Goal: Transaction & Acquisition: Purchase product/service

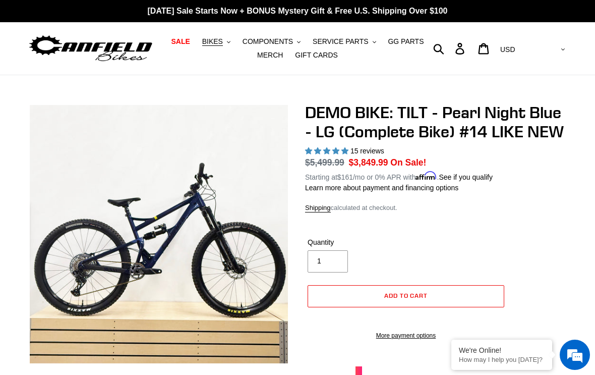
select select "highest-rating"
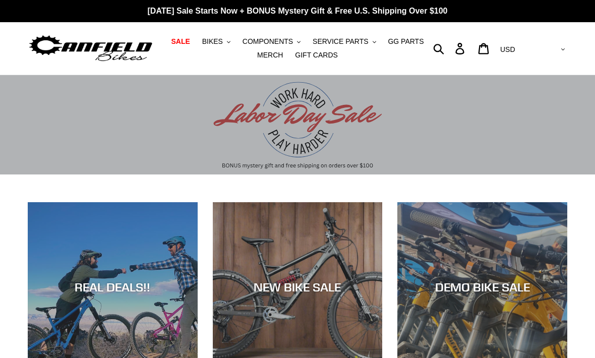
click at [217, 42] on span "BIKES" at bounding box center [212, 41] width 21 height 9
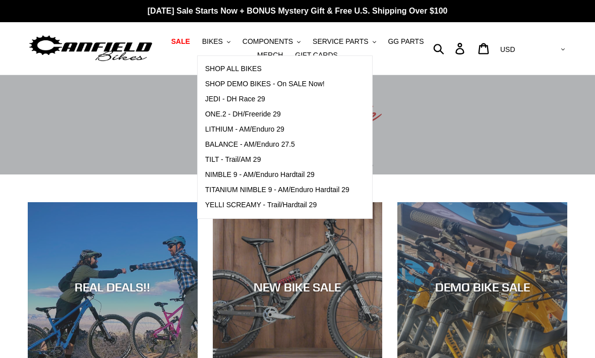
click at [255, 145] on span "BALANCE - AM/Enduro 27.5" at bounding box center [250, 144] width 90 height 9
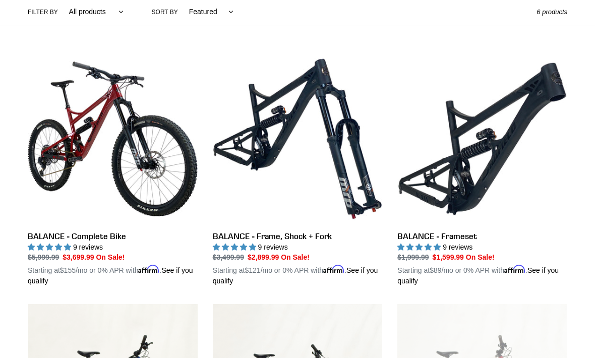
scroll to position [246, 0]
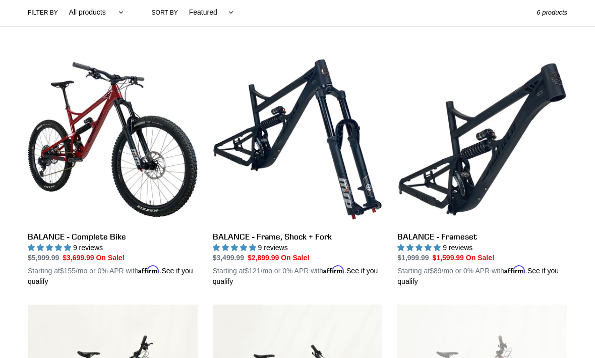
click at [472, 149] on link "BALANCE - Frameset" at bounding box center [482, 170] width 170 height 232
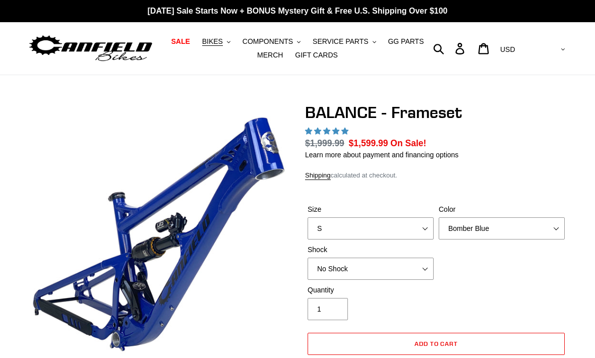
select select "highest-rating"
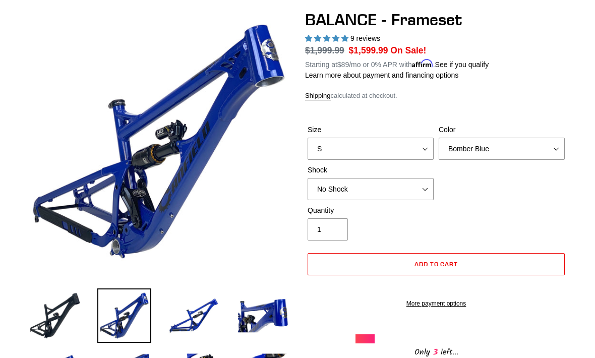
scroll to position [93, 0]
click at [556, 144] on select "Bomber Blue Goat's Blood Stealth Black" at bounding box center [502, 149] width 126 height 22
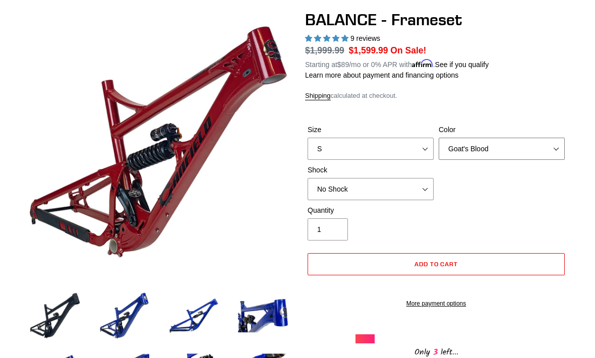
click at [557, 147] on select "Bomber Blue Goat's Blood Stealth Black" at bounding box center [502, 149] width 126 height 22
select select "Stealth Black"
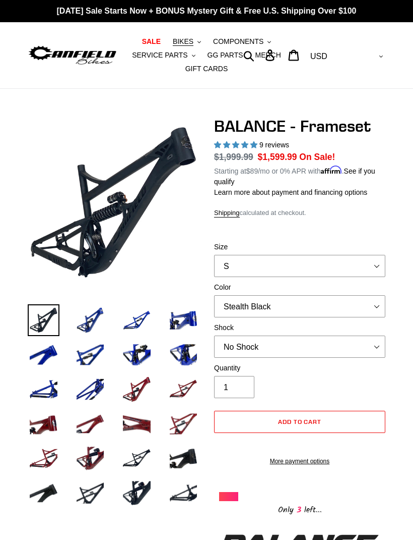
click at [215, 357] on img at bounding box center [299, 543] width 171 height 24
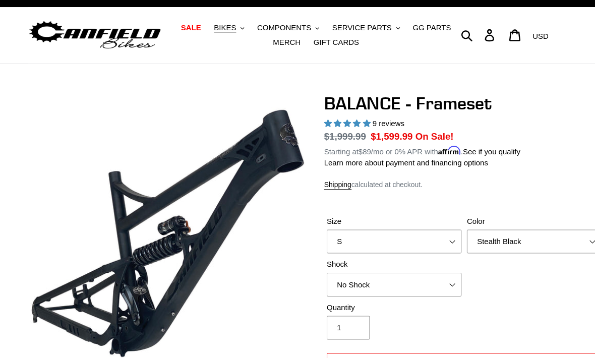
scroll to position [24, 0]
